Goal: Task Accomplishment & Management: Use online tool/utility

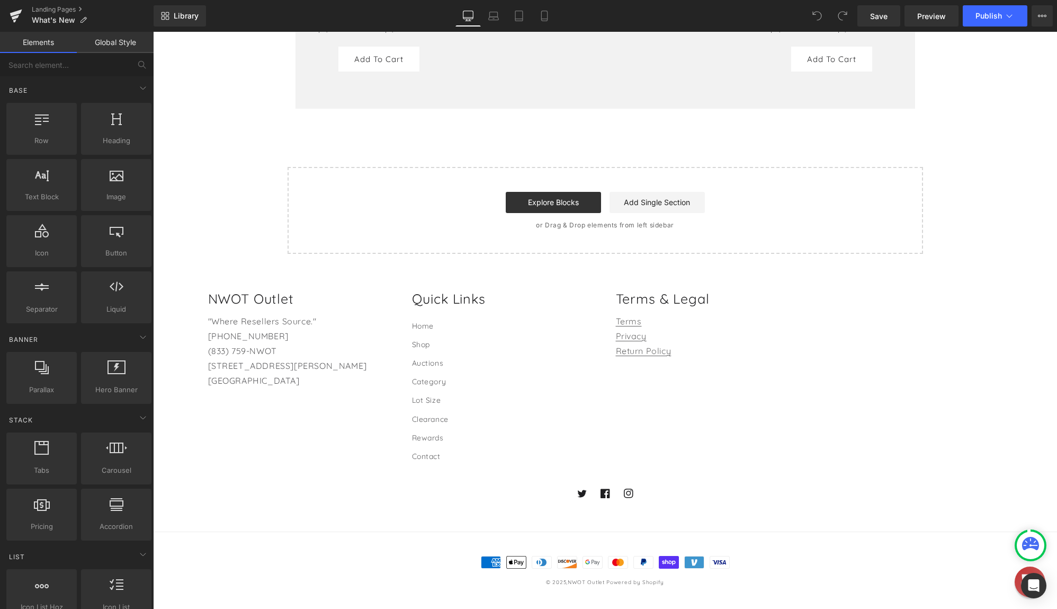
scroll to position [4272, 0]
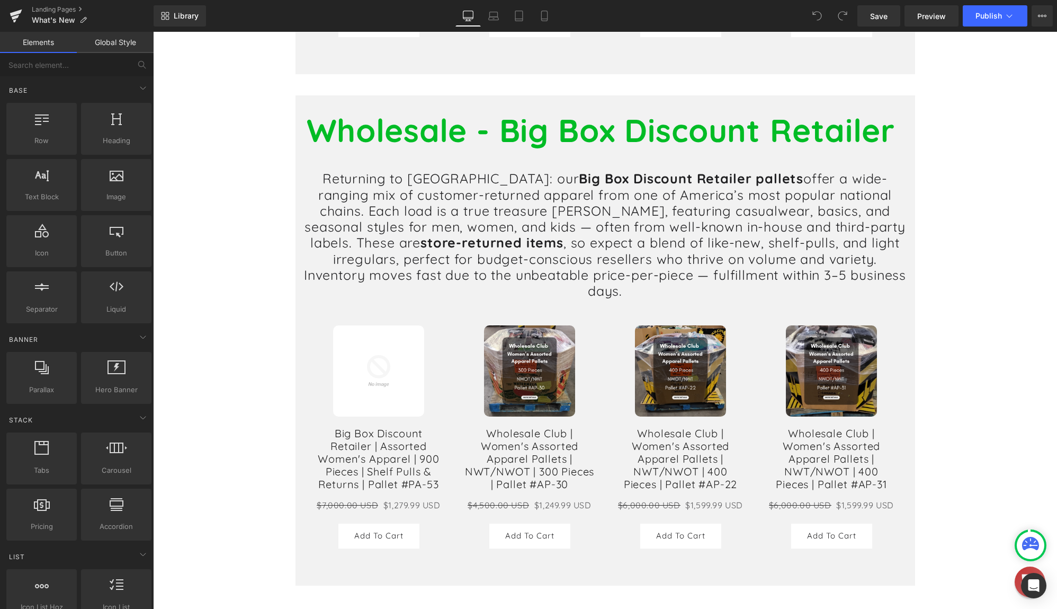
click at [605, 315] on div "Sale Off (P) Image Wholesale Club | Women's Assorted Apparel Pallets | NWT/NWOT…" at bounding box center [680, 437] width 151 height 244
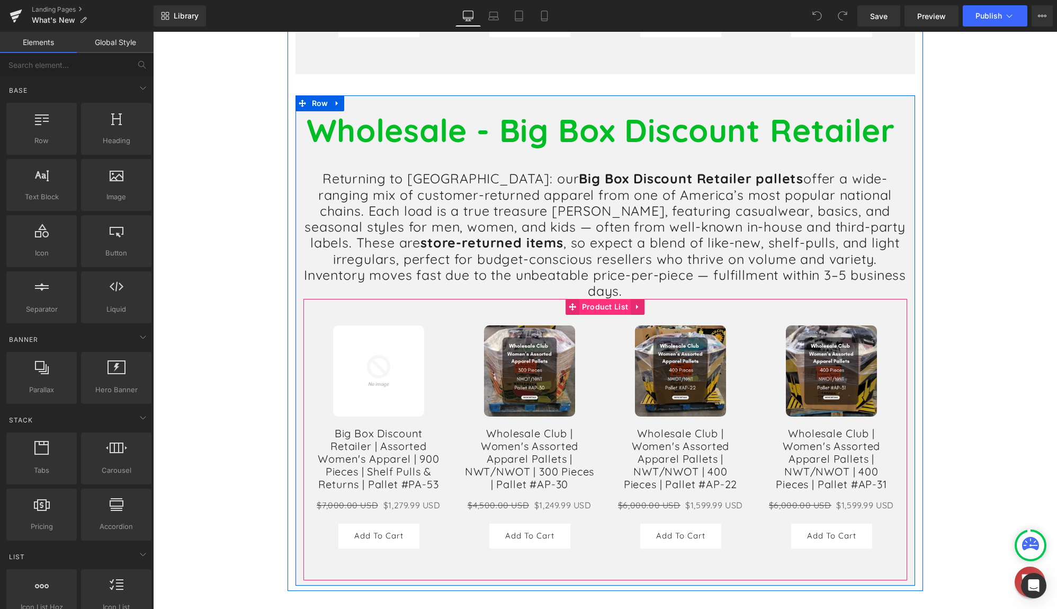
click at [595, 299] on div "Sale Off (P) Image" at bounding box center [606, 439] width 604 height 281
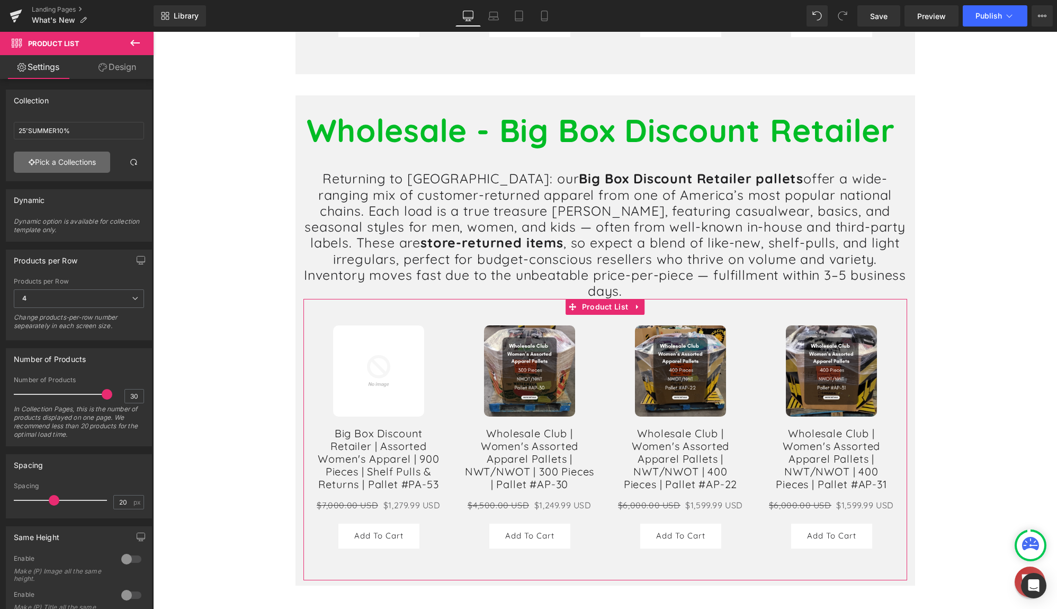
click at [66, 162] on link "Pick a Collections" at bounding box center [62, 162] width 96 height 21
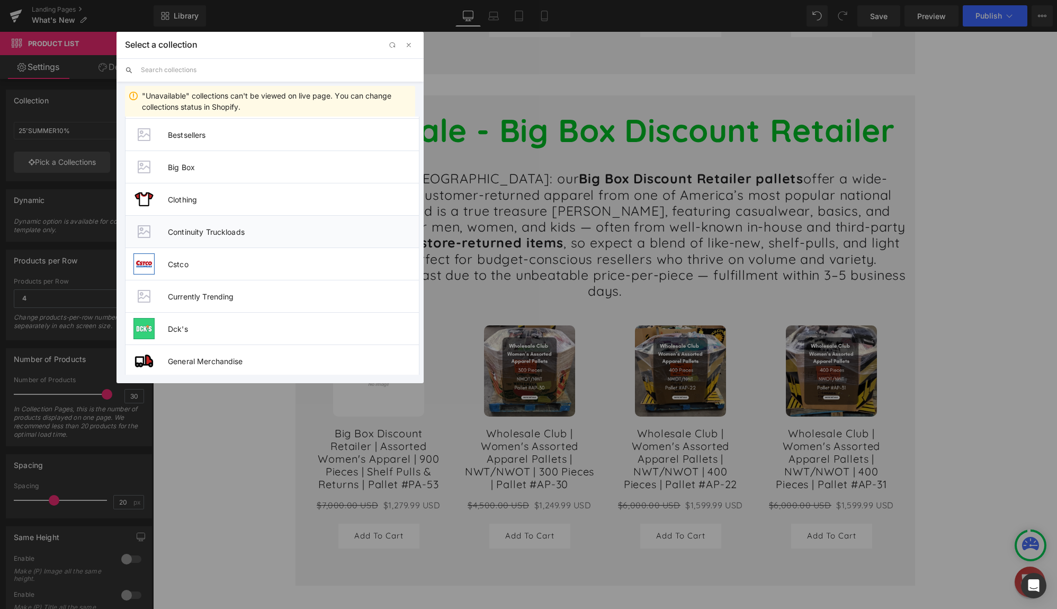
scroll to position [424, 0]
click at [222, 173] on li "Big Box" at bounding box center [272, 165] width 295 height 32
type input "Big Box"
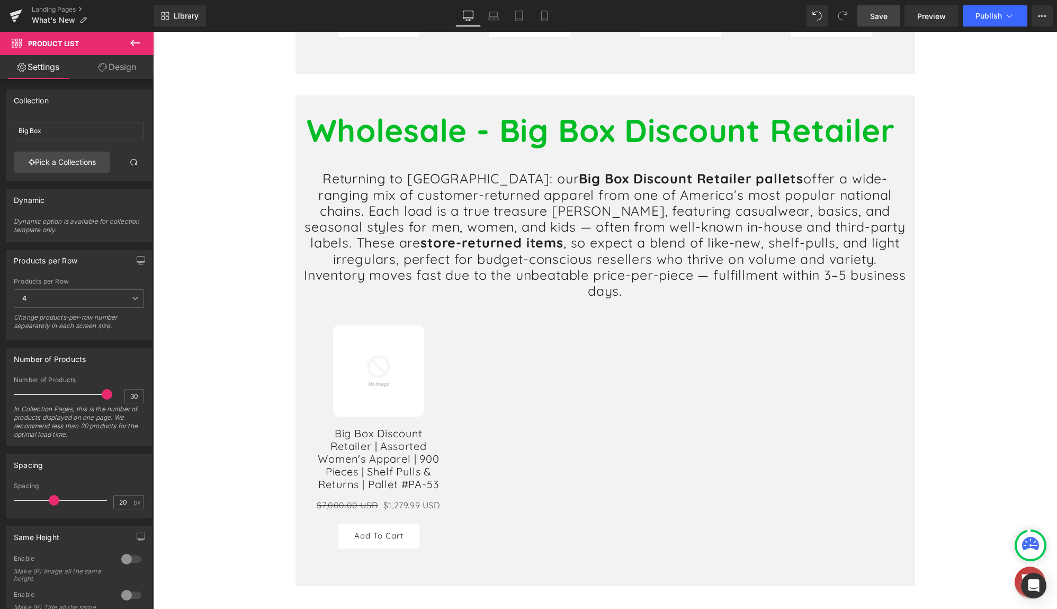
click at [880, 17] on span "Save" at bounding box center [878, 16] width 17 height 11
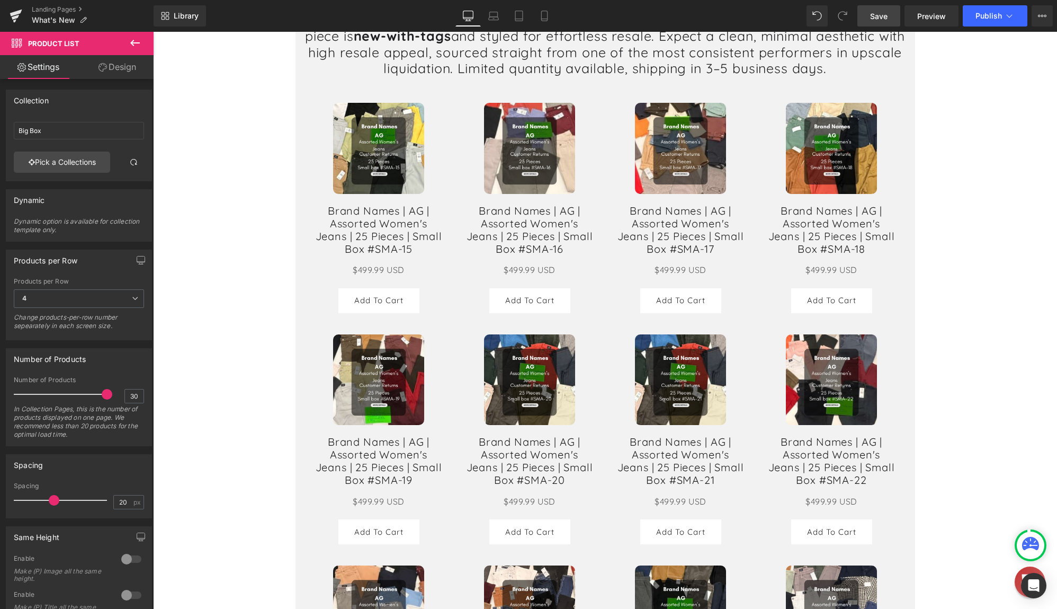
scroll to position [2630, 0]
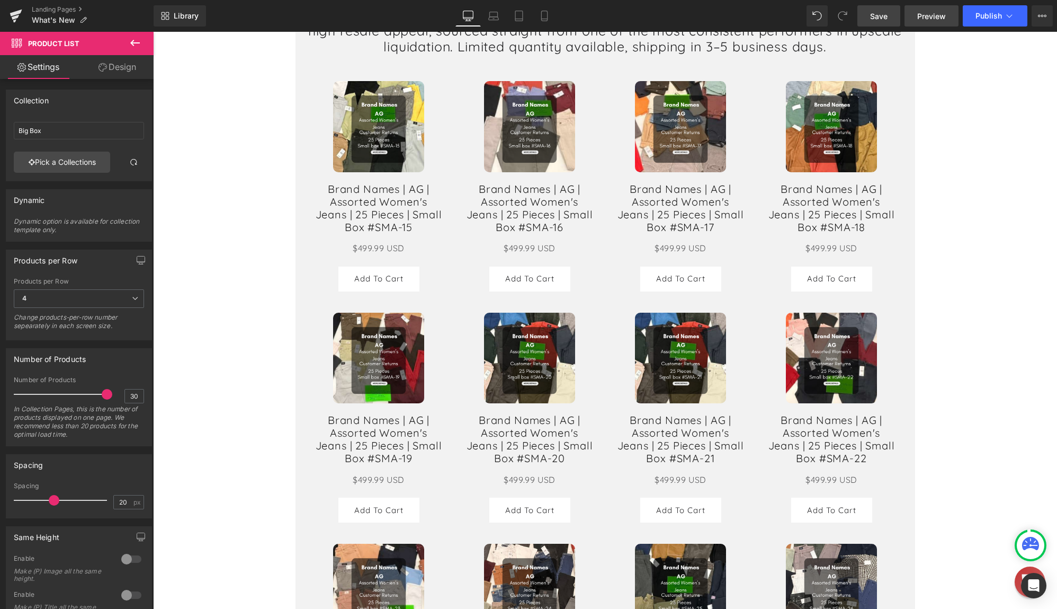
click at [929, 22] on link "Preview" at bounding box center [932, 15] width 54 height 21
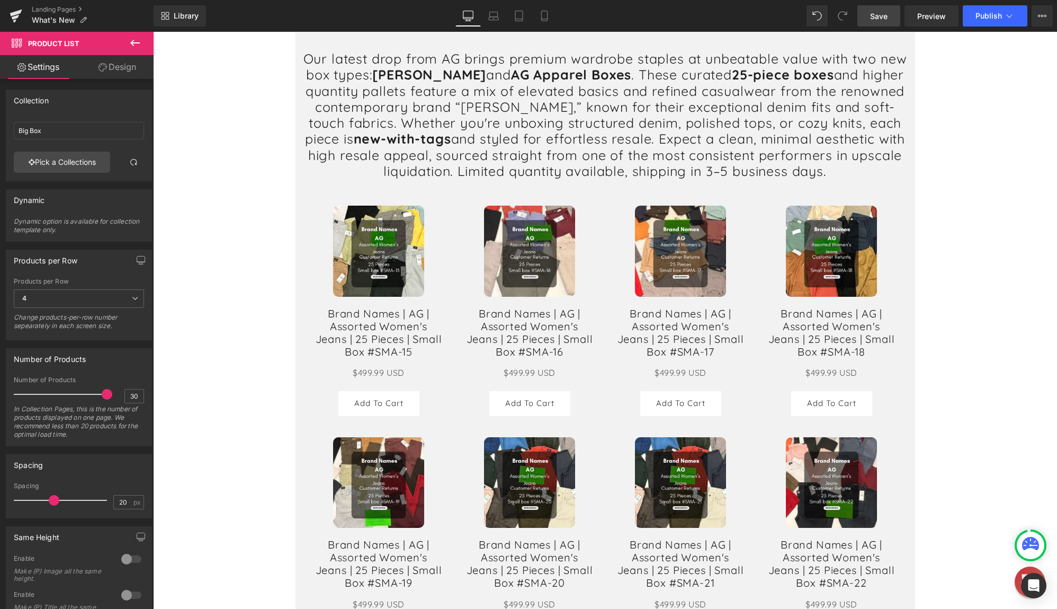
scroll to position [2365, 0]
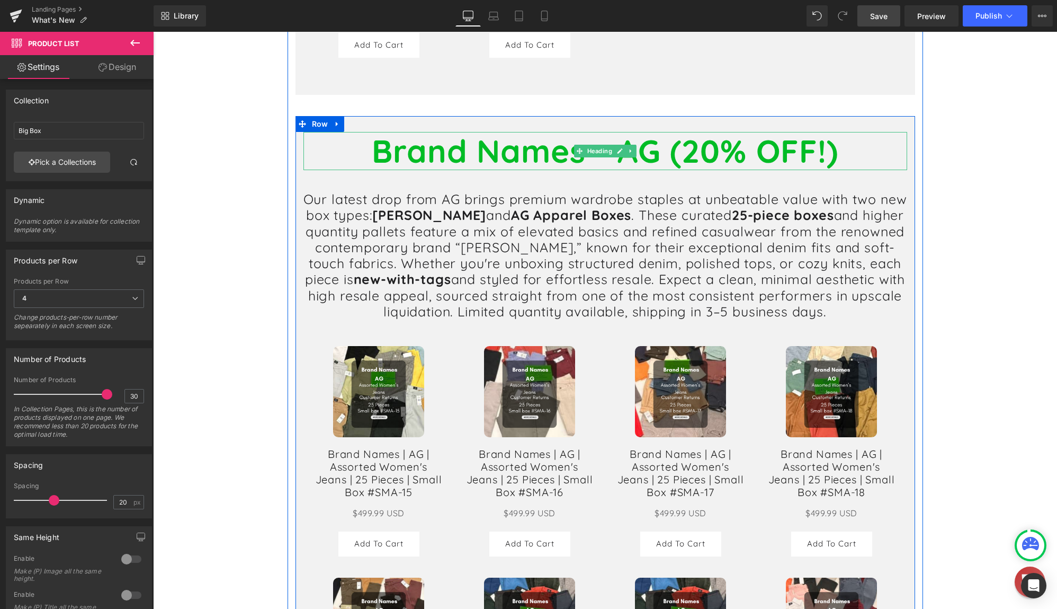
click at [817, 134] on b "Brand Names - AG (20% OFF!)" at bounding box center [605, 151] width 467 height 40
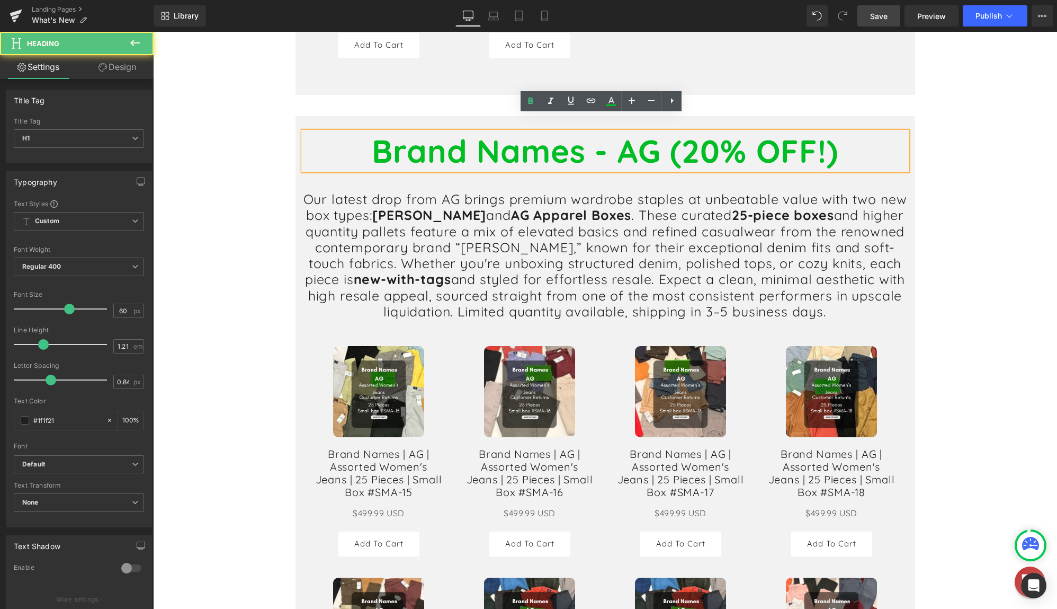
click at [812, 134] on b "Brand Names - AG (20% OFF!)" at bounding box center [605, 151] width 467 height 40
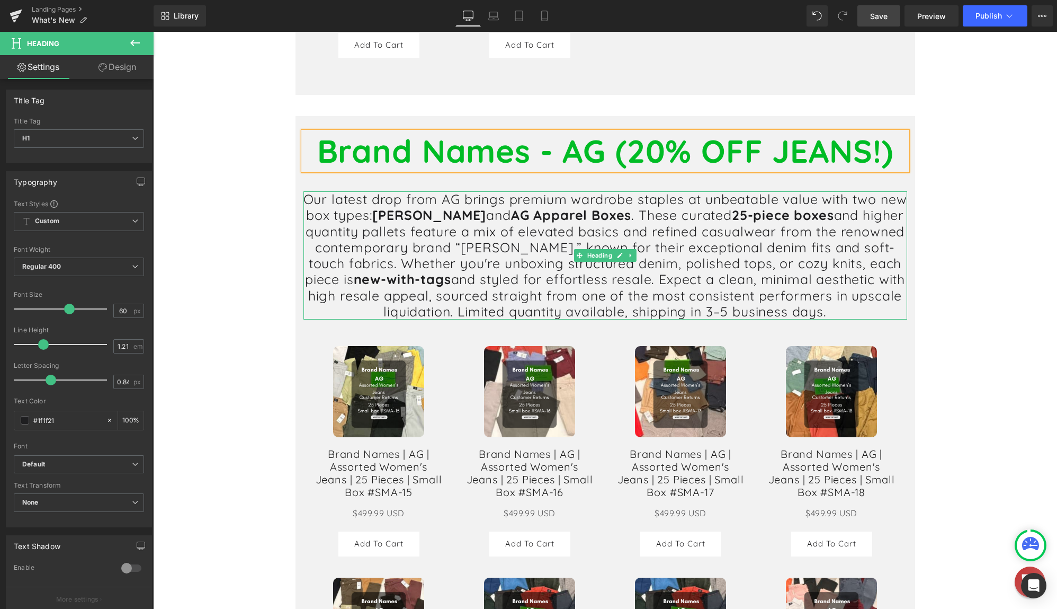
click at [897, 297] on h1 "Our latest drop from AG brings premium wardrobe staples at unbeatable value wit…" at bounding box center [606, 255] width 604 height 128
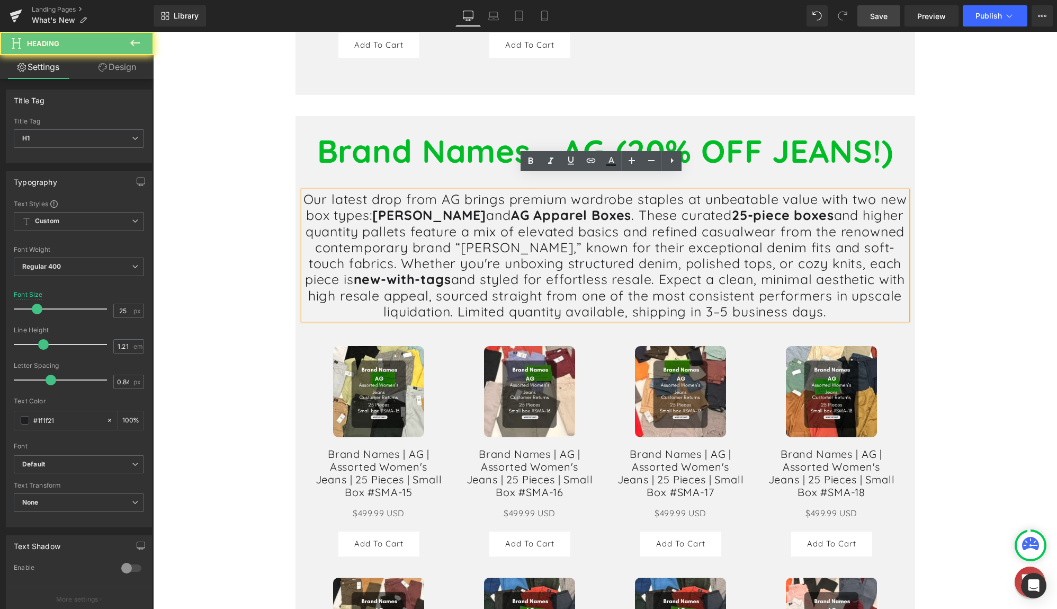
click at [899, 297] on h1 "Our latest drop from AG brings premium wardrobe staples at unbeatable value wit…" at bounding box center [606, 255] width 604 height 128
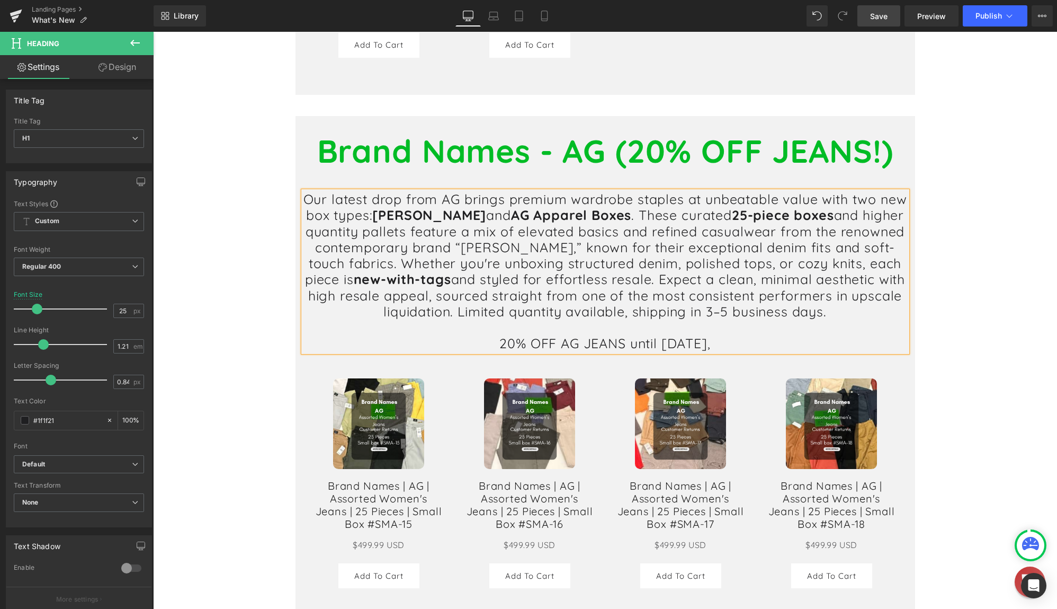
click at [764, 335] on h1 "20% OFF AG JEANS until [DATE]," at bounding box center [606, 343] width 604 height 16
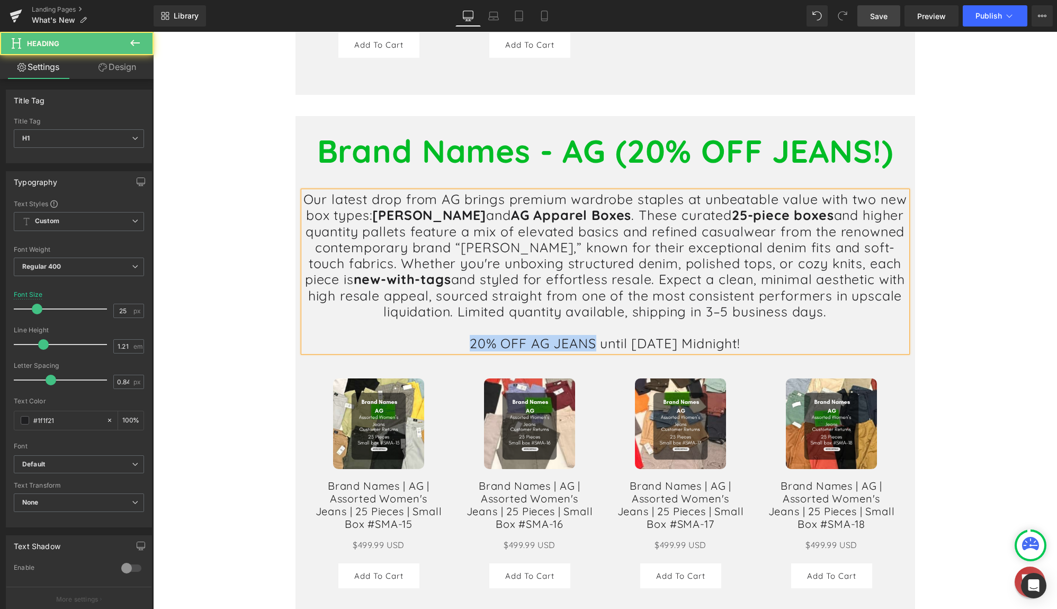
drag, startPoint x: 529, startPoint y: 333, endPoint x: 404, endPoint y: 331, distance: 125.0
click at [404, 335] on h1 "20% OFF AG JEANS until [DATE] Midnight!" at bounding box center [606, 343] width 604 height 16
click at [551, 335] on h1 "20% OFF AG JEANS until [DATE] Midnight!" at bounding box center [606, 343] width 604 height 16
click at [826, 335] on h1 "20% OFF AG JEANS until [DATE] Midnight!" at bounding box center [606, 343] width 604 height 16
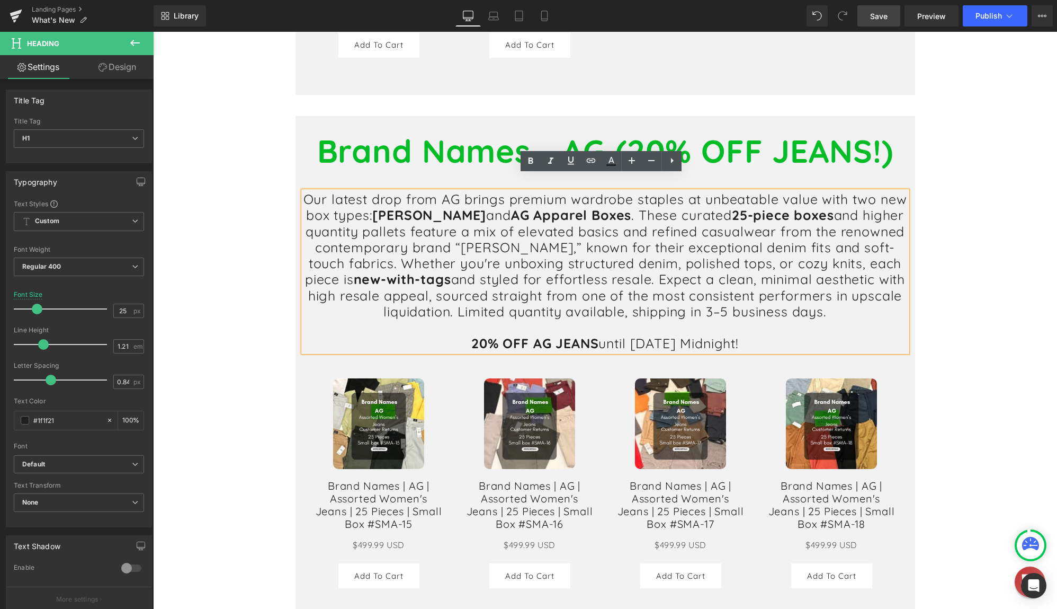
click at [886, 17] on span "Save" at bounding box center [878, 16] width 17 height 11
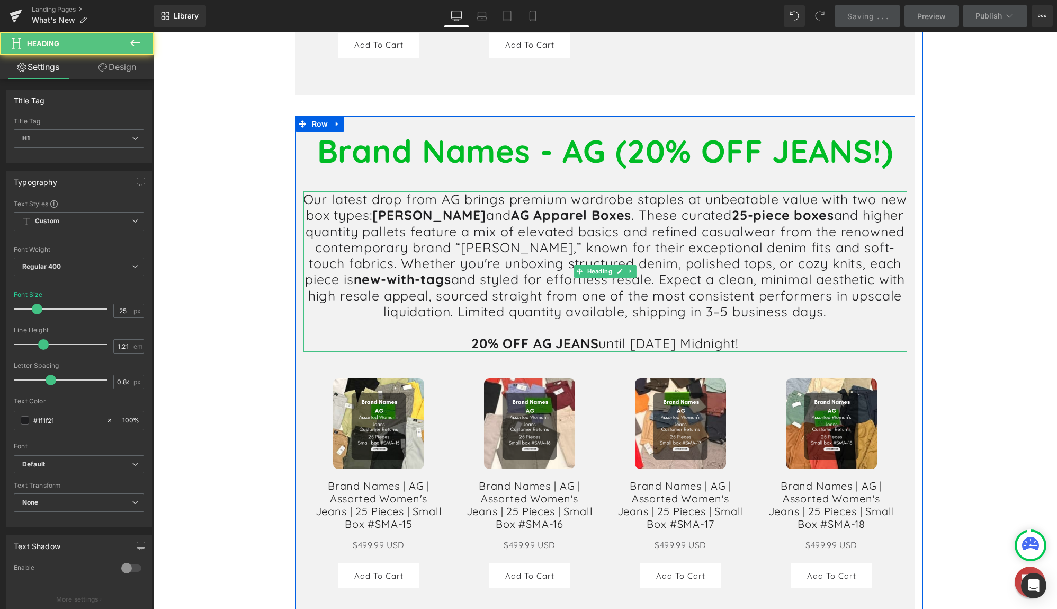
click at [803, 335] on h1 "20% OFF AG JEANS until [DATE] Midnight!" at bounding box center [606, 343] width 604 height 16
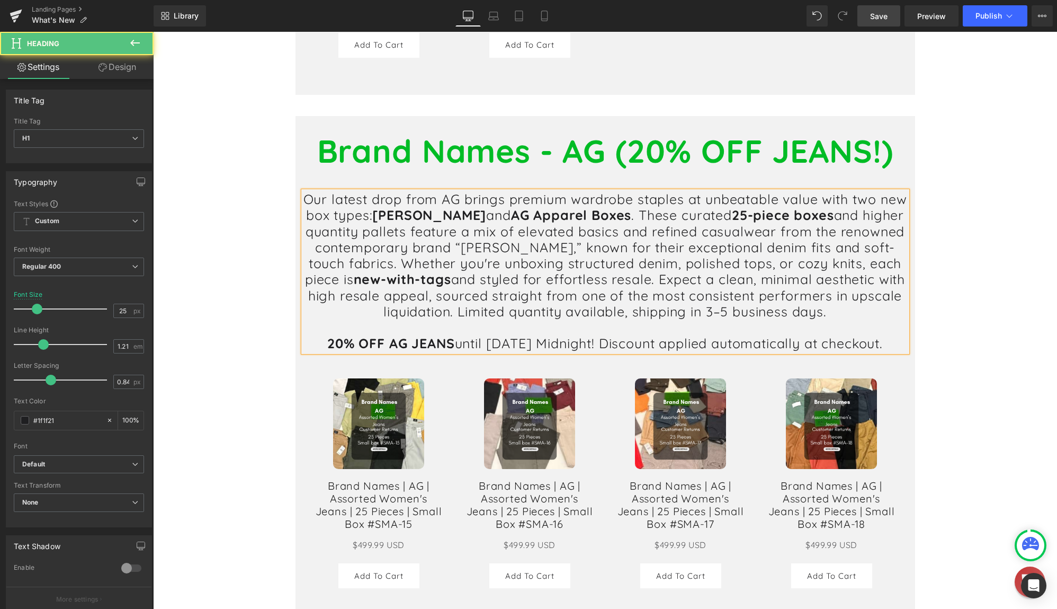
drag, startPoint x: 705, startPoint y: 337, endPoint x: 701, endPoint y: 331, distance: 7.6
click at [701, 335] on h1 "20% OFF AG JEANS until [DATE] Midnight! Discount applied automatically at check…" at bounding box center [606, 343] width 604 height 16
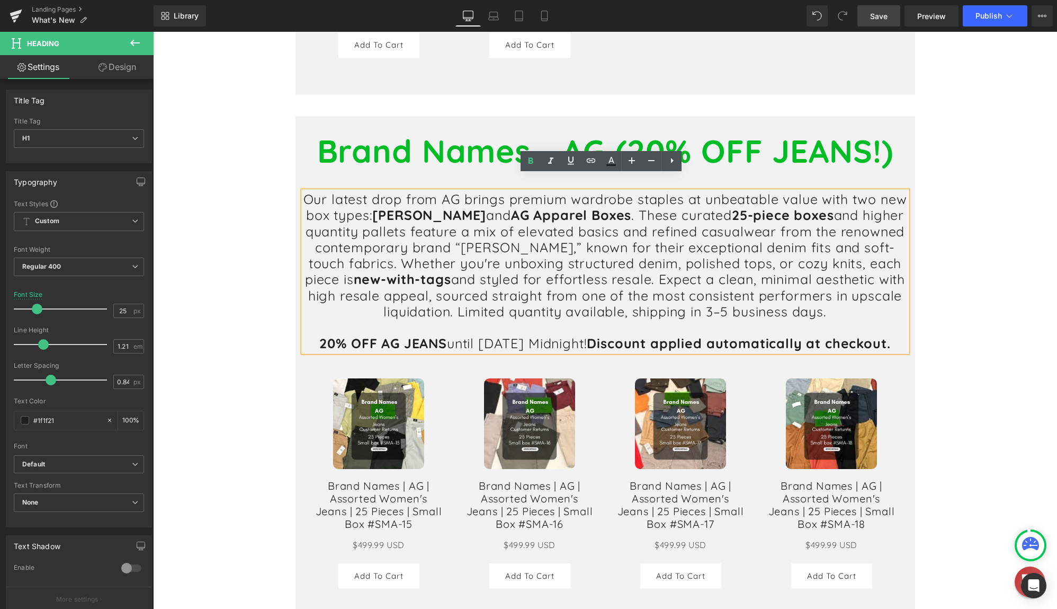
click at [745, 346] on h1 "20% OFF AG JEANS until [DATE] Midnight! Discount applied automatically at check…" at bounding box center [606, 343] width 604 height 16
click at [871, 14] on span "Save" at bounding box center [878, 16] width 17 height 11
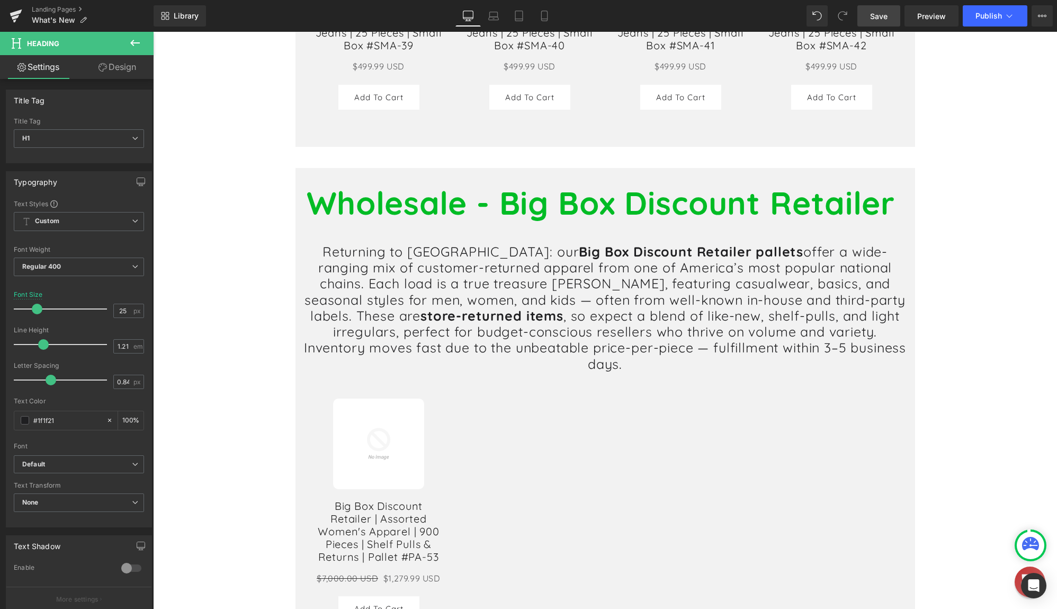
scroll to position [4378, 0]
